Goal: Task Accomplishment & Management: Complete application form

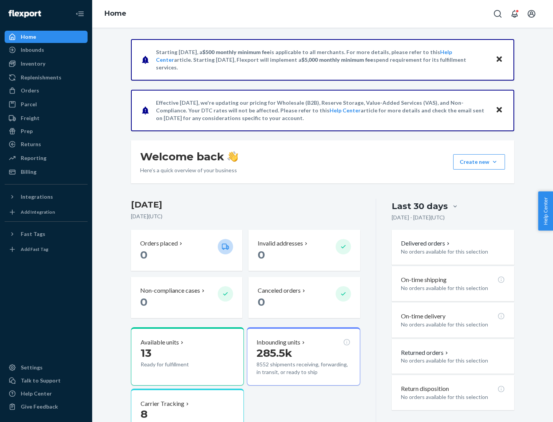
click at [40, 78] on div "Replenishments" at bounding box center [41, 78] width 41 height 8
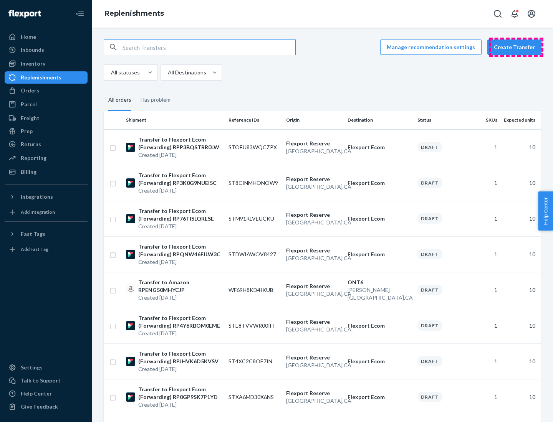
click at [516, 47] on button "Create Transfer" at bounding box center [514, 47] width 54 height 15
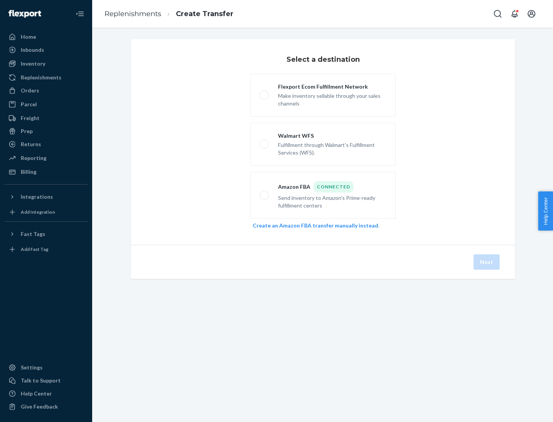
click at [332, 87] on div "Flexport Ecom Fulfillment Network" at bounding box center [332, 87] width 108 height 8
click at [265, 93] on input "Flexport Ecom Fulfillment Network Make inventory sellable through your sales ch…" at bounding box center [262, 95] width 5 height 5
radio input "true"
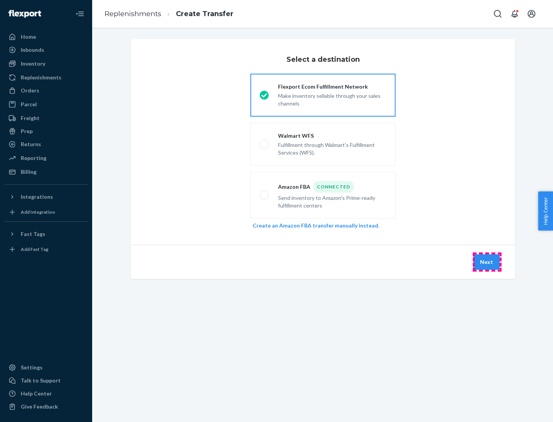
click at [487, 262] on button "Next" at bounding box center [486, 262] width 26 height 15
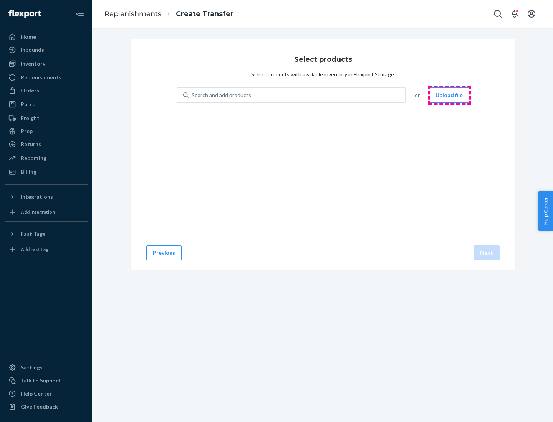
click at [450, 95] on button "Upload file" at bounding box center [449, 95] width 40 height 15
